Goal: Task Accomplishment & Management: Use online tool/utility

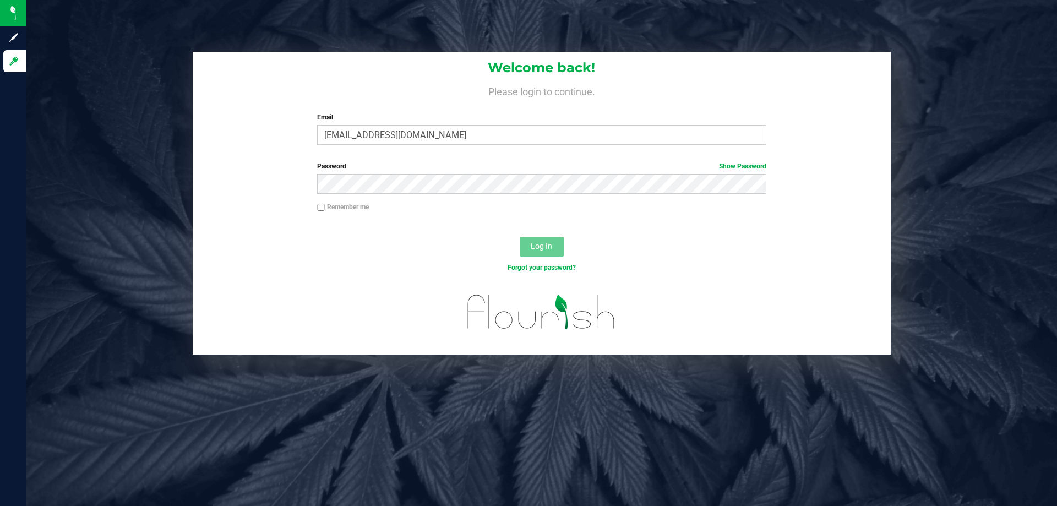
type input "[EMAIL_ADDRESS][DOMAIN_NAME]"
click at [520, 237] on button "Log In" at bounding box center [542, 247] width 44 height 20
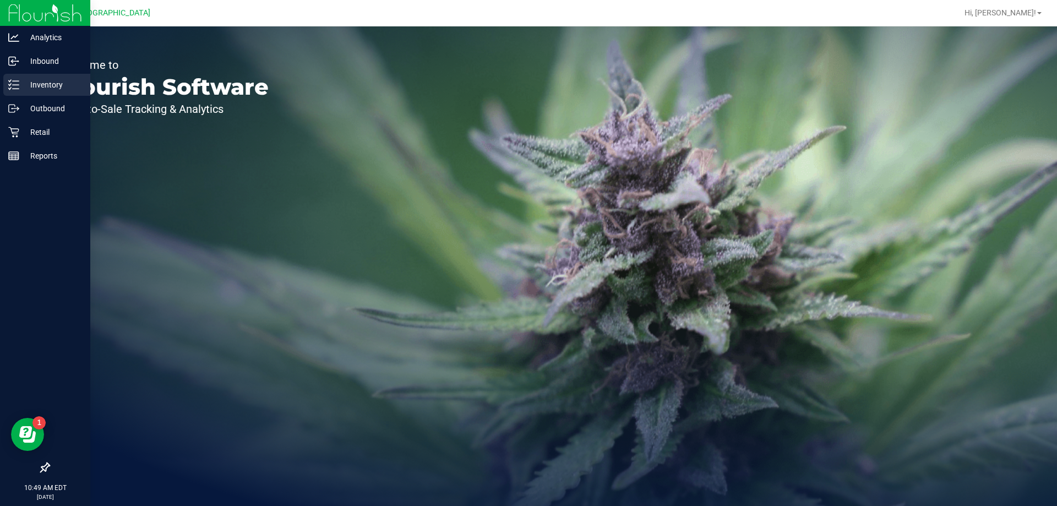
click at [14, 84] on icon at bounding box center [13, 84] width 11 height 11
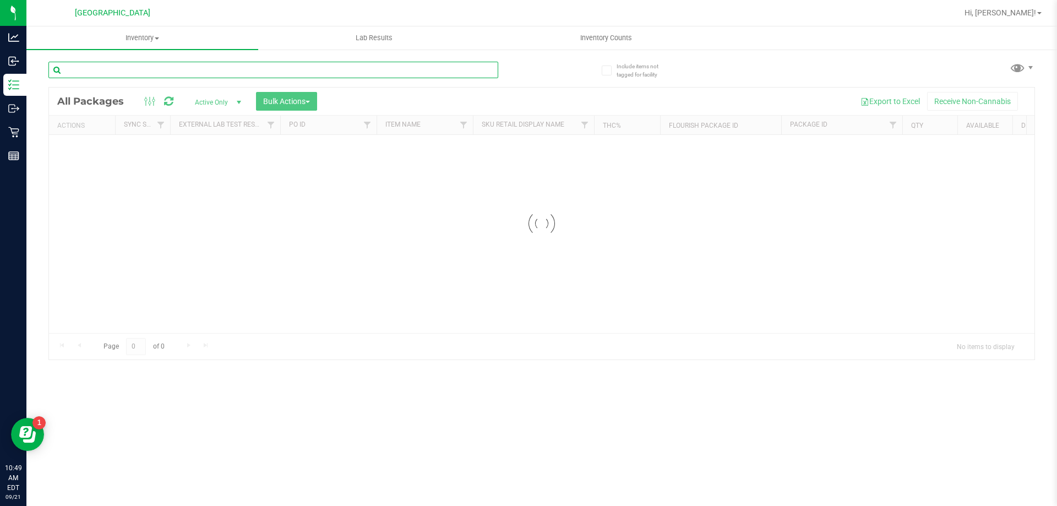
click at [165, 76] on input "text" at bounding box center [273, 70] width 450 height 17
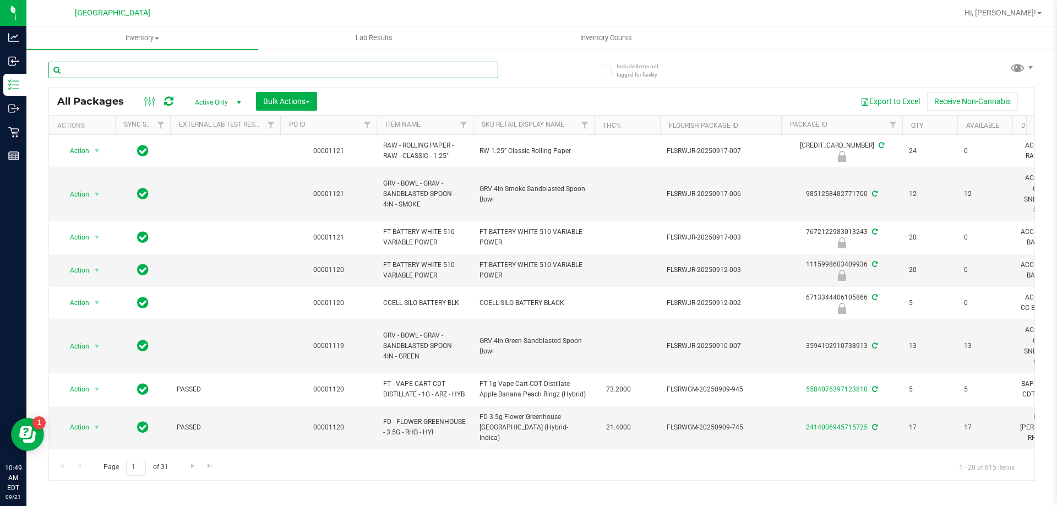
click at [165, 73] on input "text" at bounding box center [273, 70] width 450 height 17
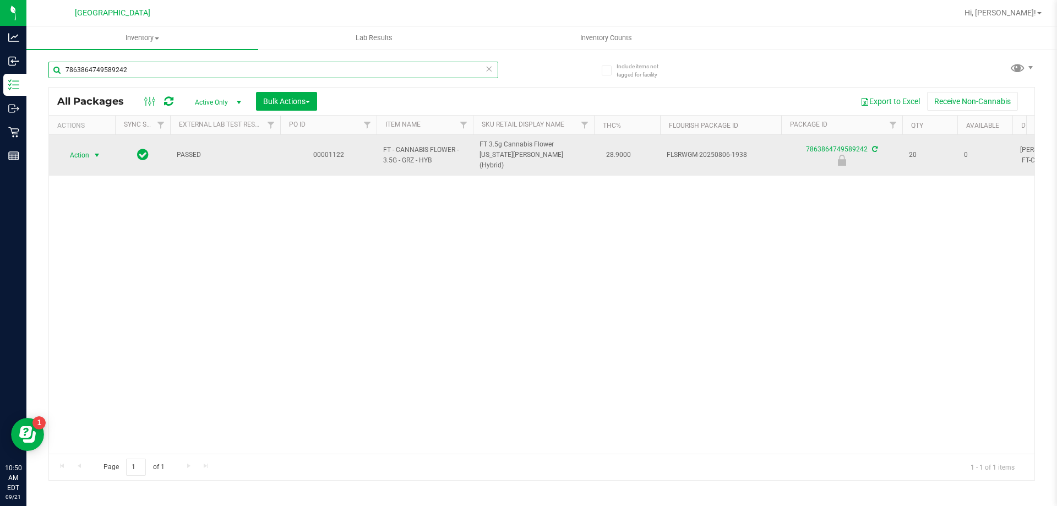
type input "7863864749589242"
click at [91, 151] on span "select" at bounding box center [97, 155] width 14 height 15
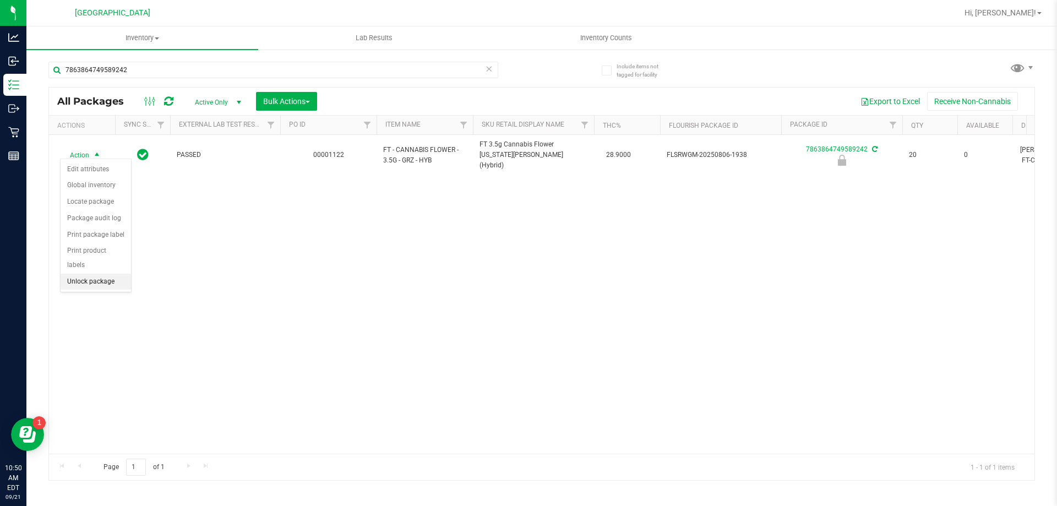
click at [97, 274] on li "Unlock package" at bounding box center [96, 282] width 70 height 17
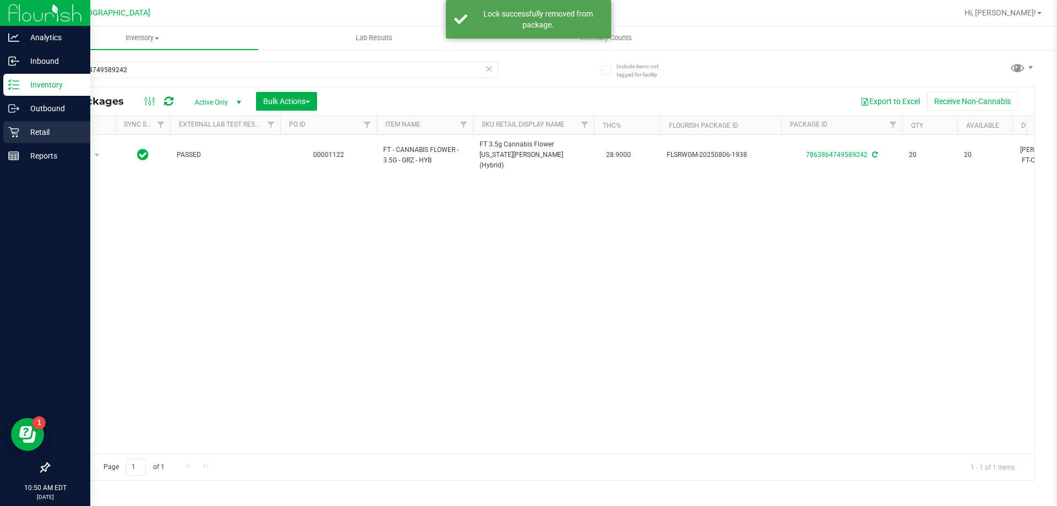
click at [27, 128] on p "Retail" at bounding box center [52, 132] width 66 height 13
